Goal: Information Seeking & Learning: Learn about a topic

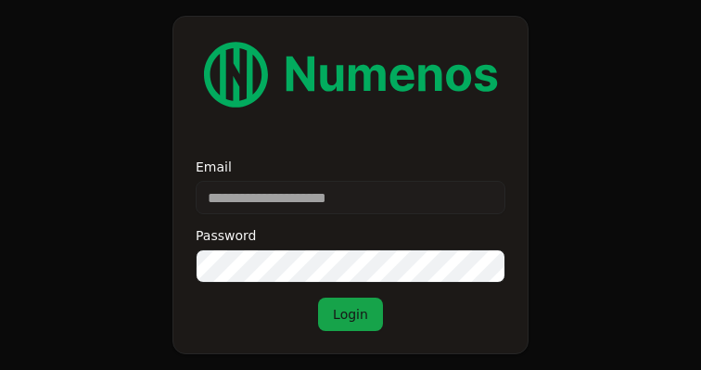
type input "**********"
click at [348, 310] on button "Login" at bounding box center [350, 314] width 65 height 33
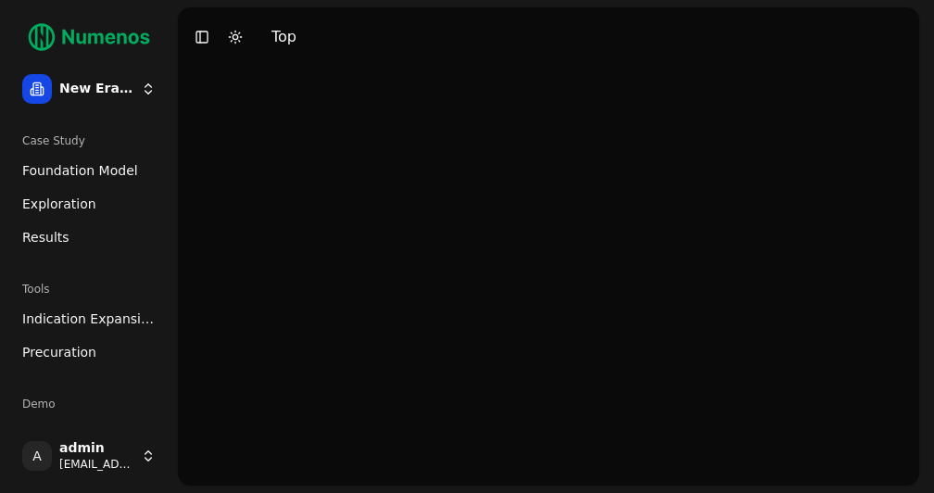
click at [100, 159] on link "Foundation Model" at bounding box center [89, 171] width 148 height 30
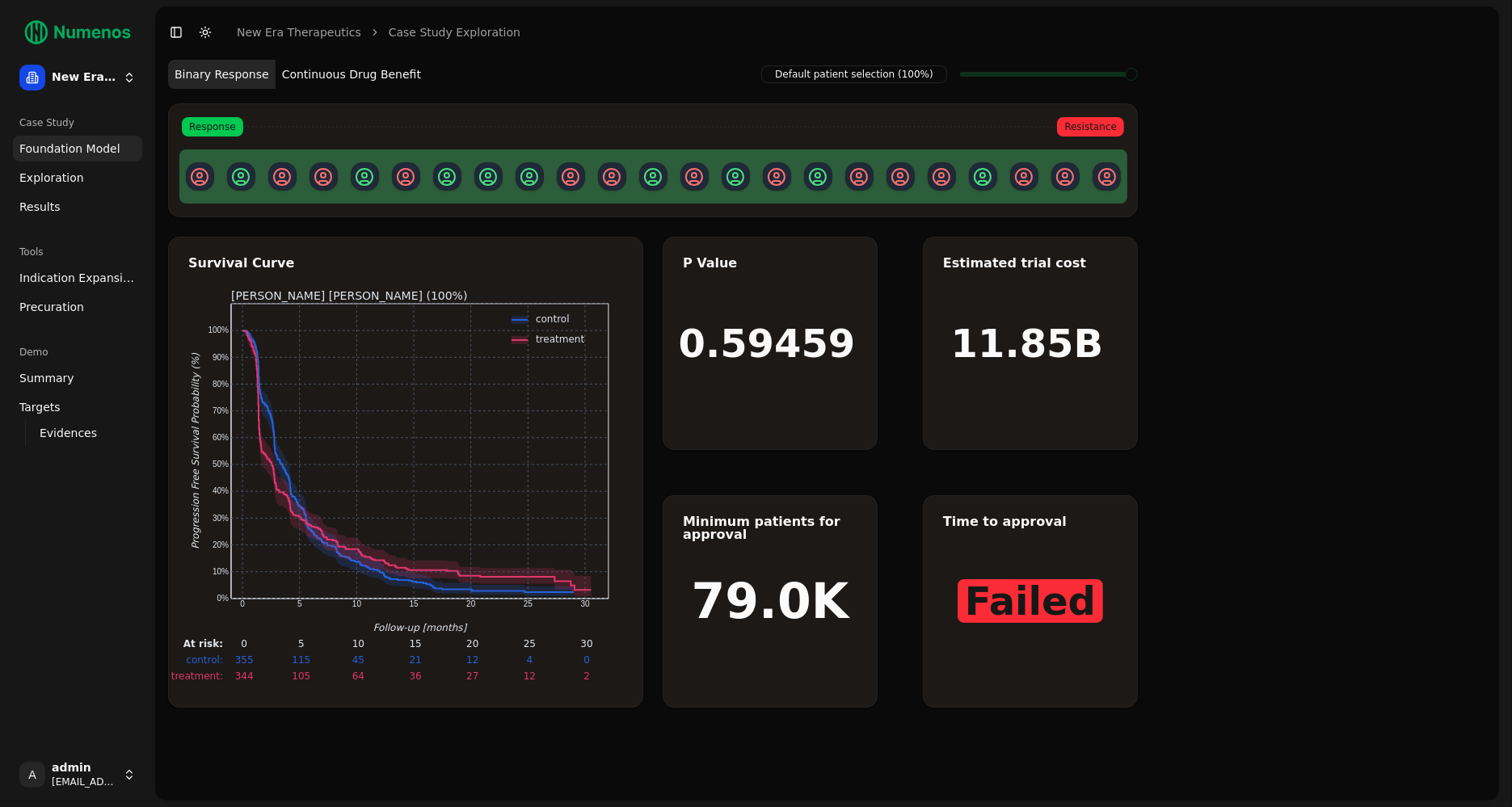
click at [375, 74] on button "Continuous Drug Benefit" at bounding box center [351, 74] width 152 height 29
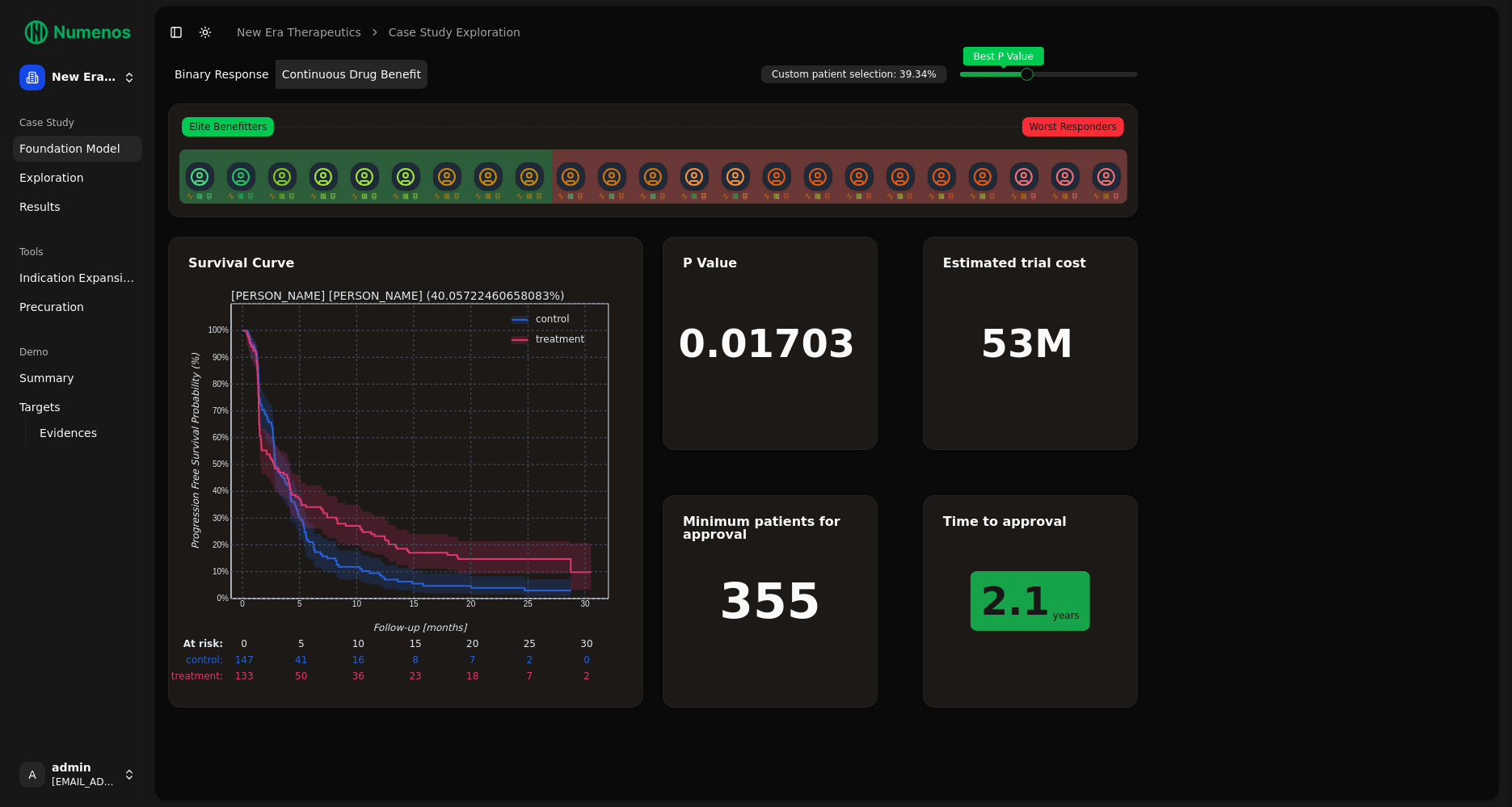
click at [1025, 84] on div "Best P Value" at bounding box center [1049, 74] width 178 height 32
click at [59, 175] on span "Exploration" at bounding box center [51, 178] width 65 height 17
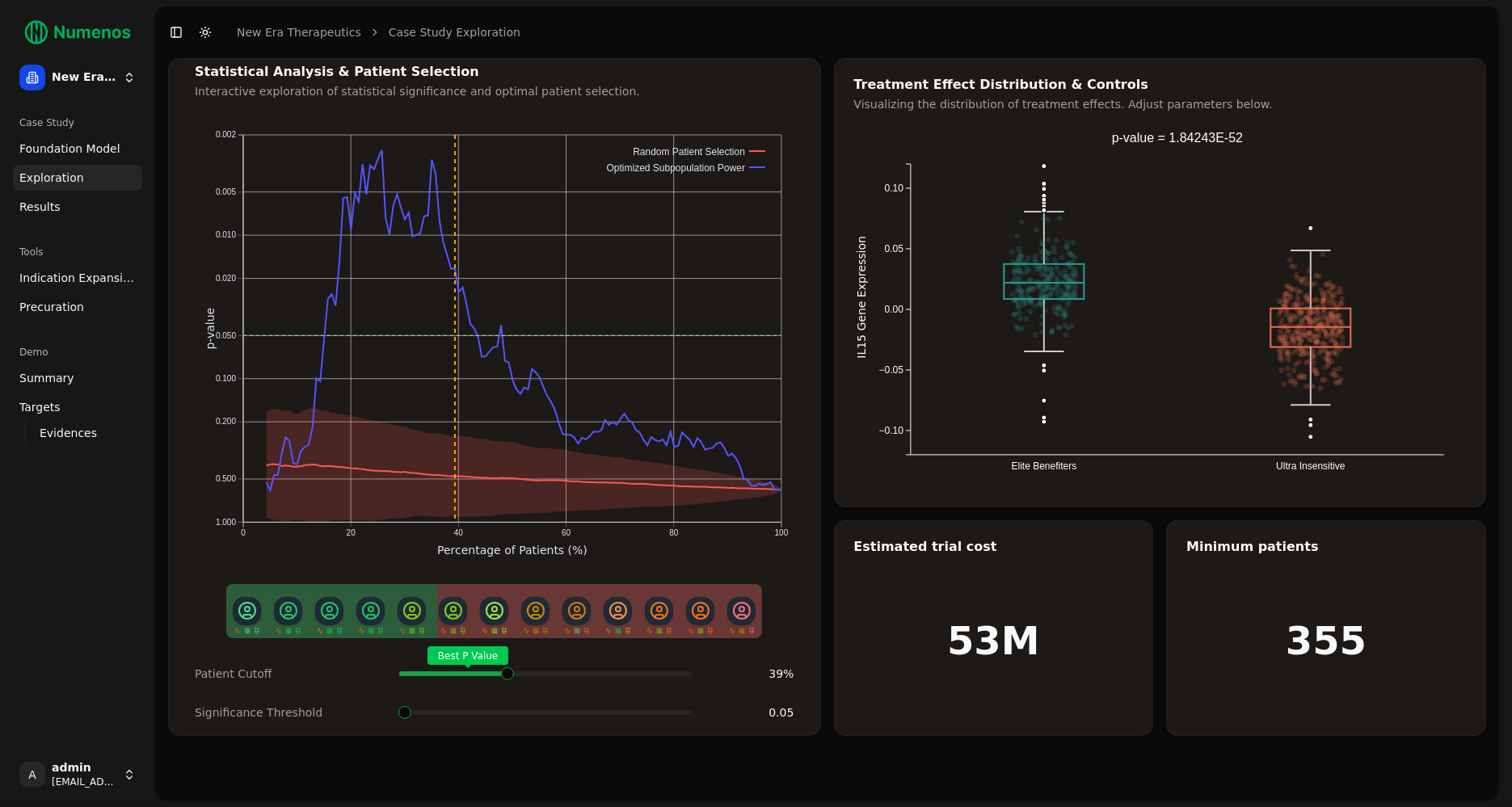
click at [685, 670] on span at bounding box center [686, 673] width 3 height 6
click at [398, 706] on span at bounding box center [405, 712] width 13 height 13
click at [42, 204] on span "Results" at bounding box center [39, 207] width 41 height 17
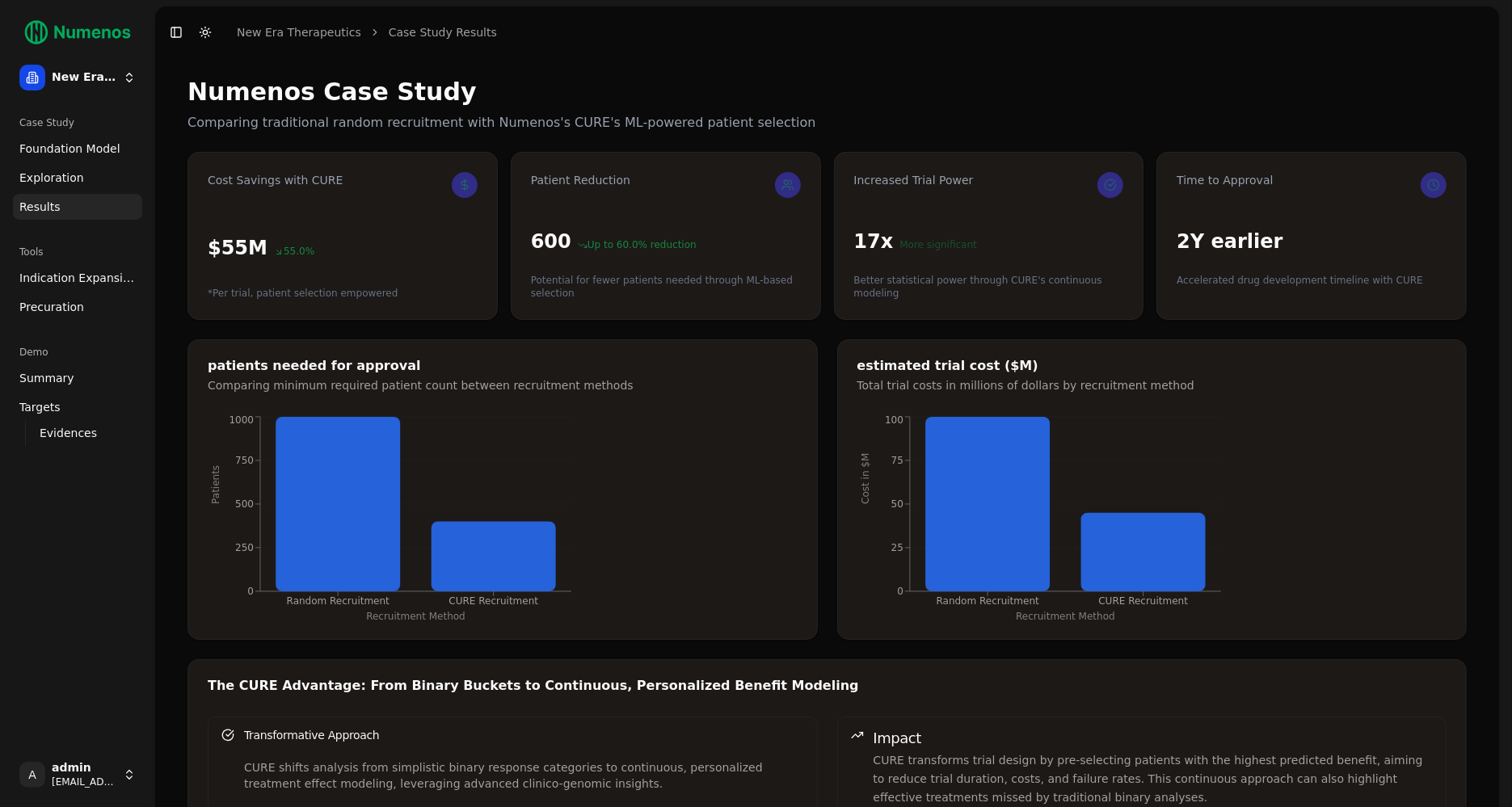
click at [70, 281] on span "Indication Expansion" at bounding box center [77, 278] width 116 height 17
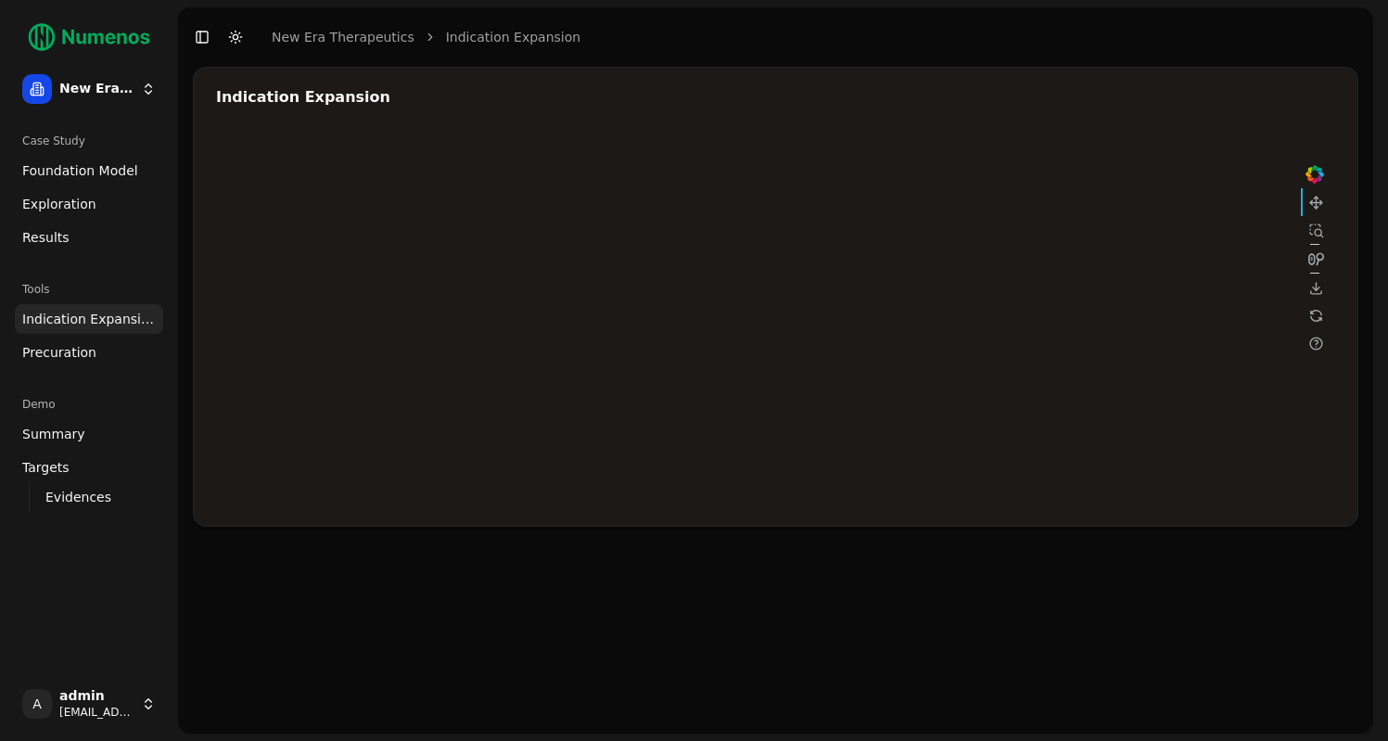
click at [29, 160] on link "Foundation Model" at bounding box center [89, 171] width 148 height 30
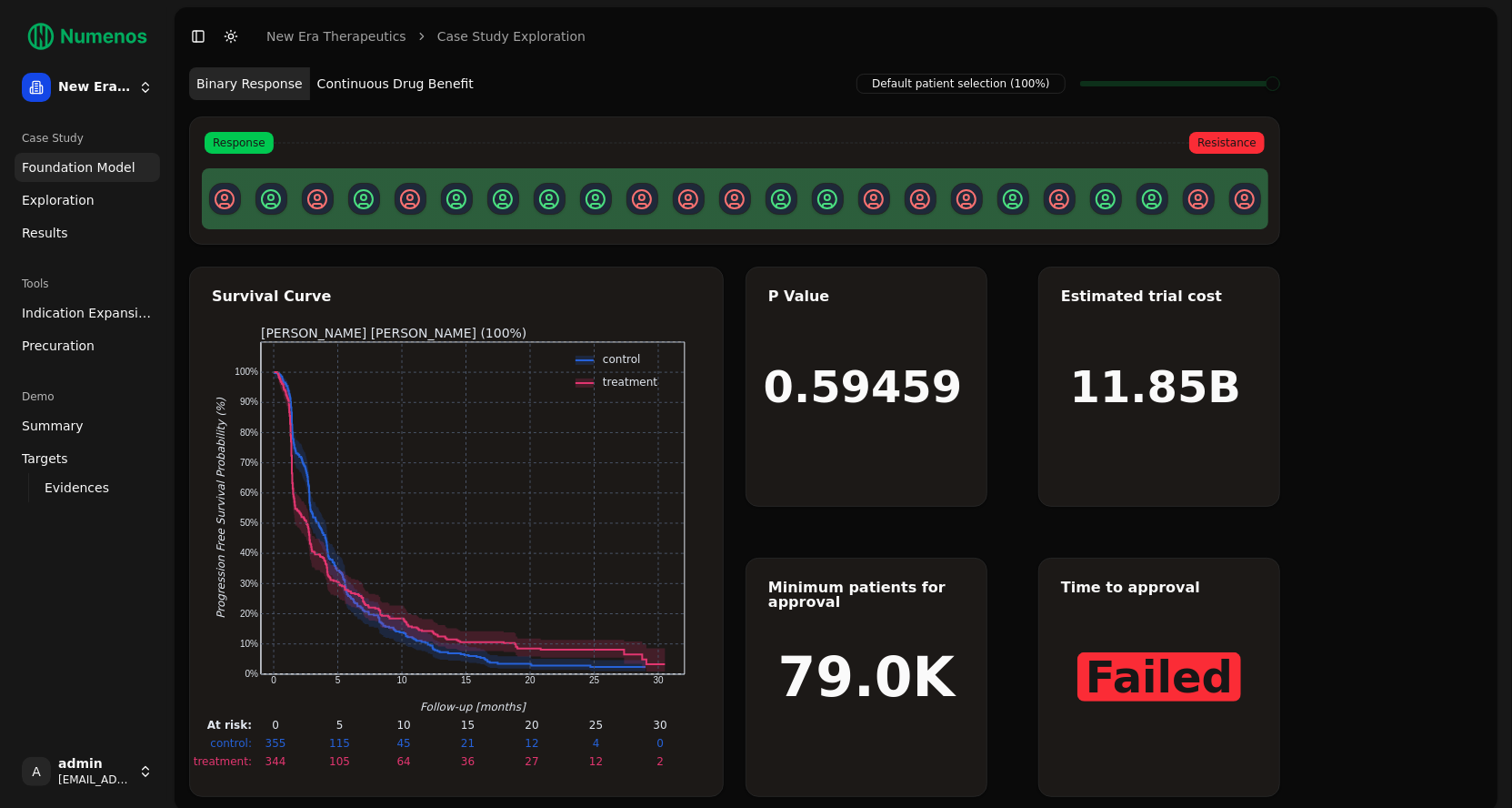
click at [92, 308] on span "Indication Expansion" at bounding box center [86, 313] width 130 height 19
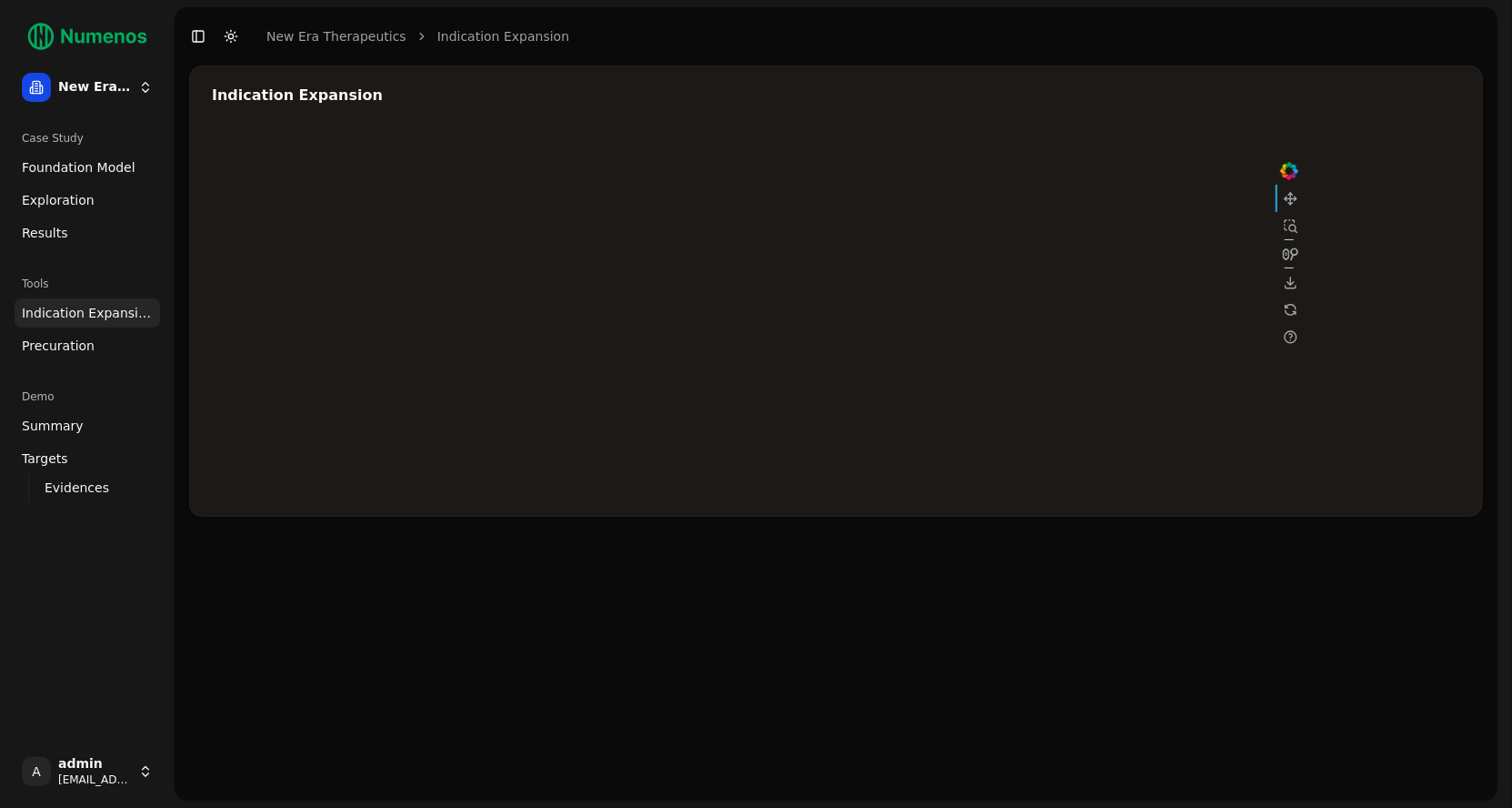
click at [92, 308] on span "Indication Expansion" at bounding box center [86, 313] width 130 height 19
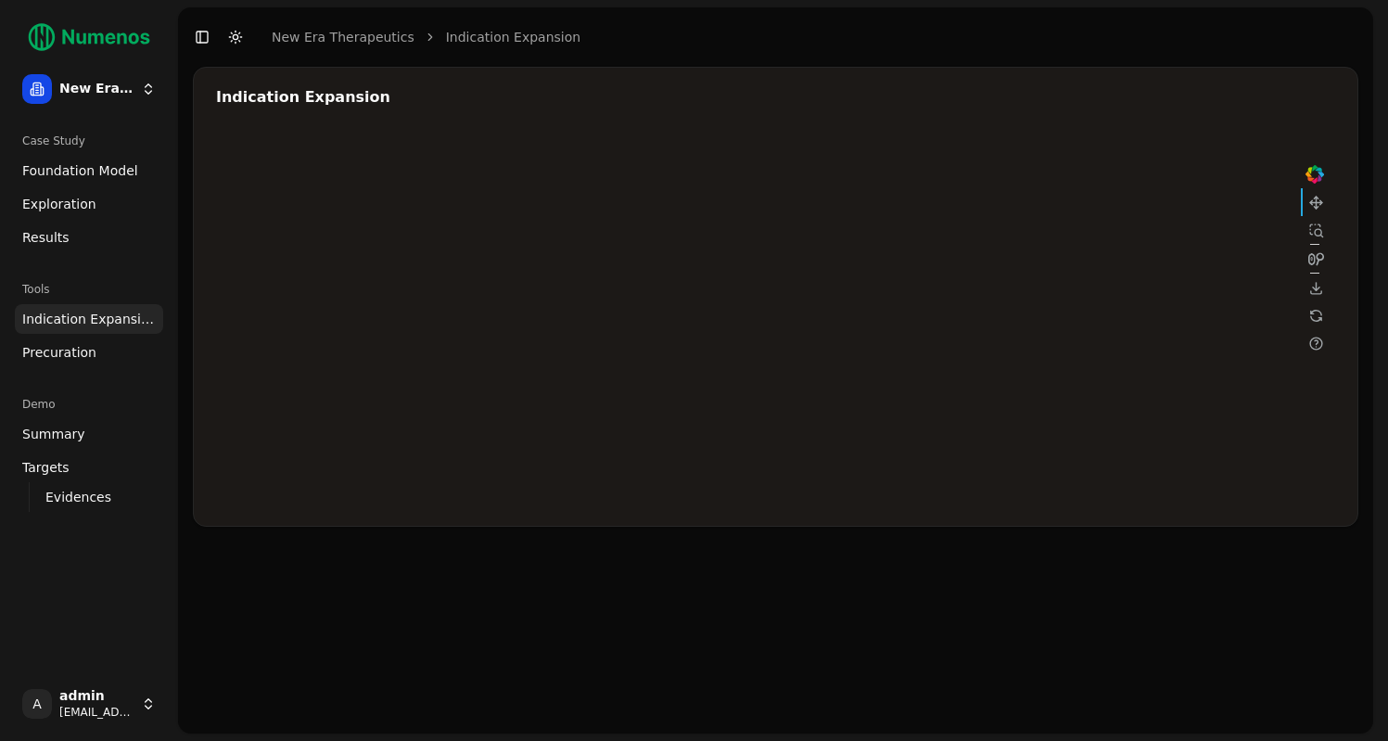
click at [1111, 240] on div at bounding box center [772, 318] width 1112 height 371
click at [996, 291] on div at bounding box center [772, 318] width 1112 height 371
click at [1024, 289] on div at bounding box center [772, 318] width 1112 height 371
click at [1118, 236] on div at bounding box center [772, 318] width 1112 height 371
click at [899, 315] on div at bounding box center [772, 318] width 1112 height 371
